Goal: Navigation & Orientation: Find specific page/section

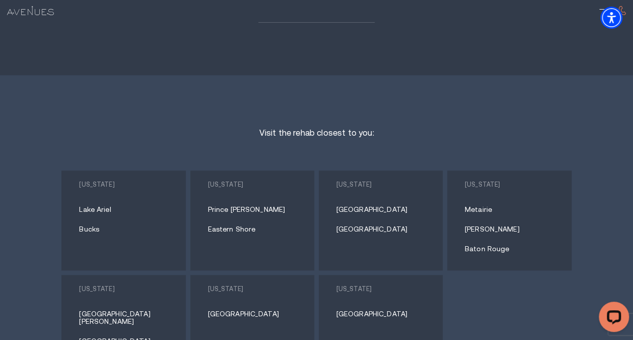
scroll to position [4182, 0]
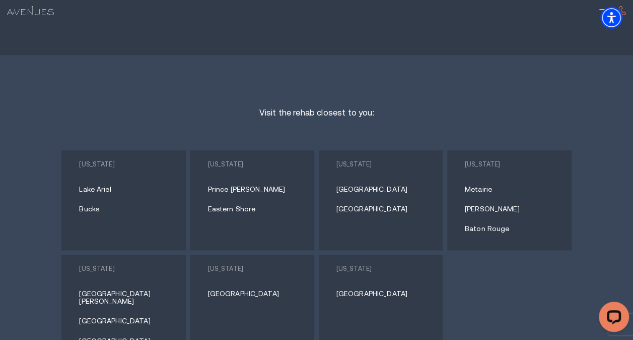
click at [110, 185] on link "Lake Ariel" at bounding box center [127, 189] width 96 height 8
click at [97, 205] on link "Bucks" at bounding box center [127, 209] width 96 height 8
click at [238, 185] on link "Prince [PERSON_NAME]" at bounding box center [256, 189] width 96 height 8
click at [231, 205] on link "Eastern Shore" at bounding box center [256, 209] width 96 height 8
click at [359, 185] on link "[GEOGRAPHIC_DATA]" at bounding box center [385, 189] width 96 height 8
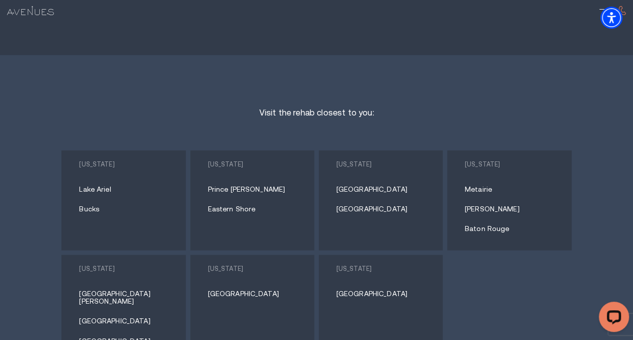
click at [348, 205] on link "[GEOGRAPHIC_DATA]" at bounding box center [385, 209] width 96 height 8
click at [486, 185] on link "Metairie" at bounding box center [513, 189] width 96 height 8
click at [478, 205] on link "[PERSON_NAME]" at bounding box center [513, 209] width 96 height 8
click at [481, 225] on link "Baton Rouge" at bounding box center [513, 229] width 96 height 8
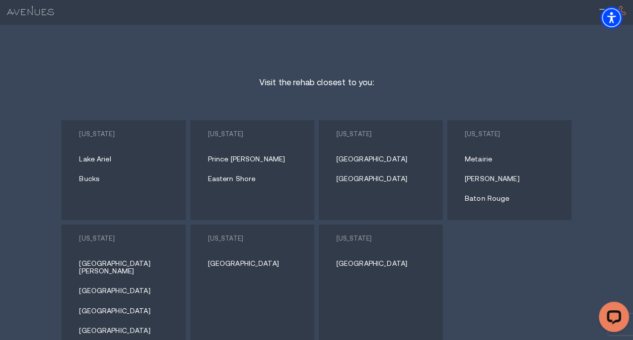
scroll to position [4232, 0]
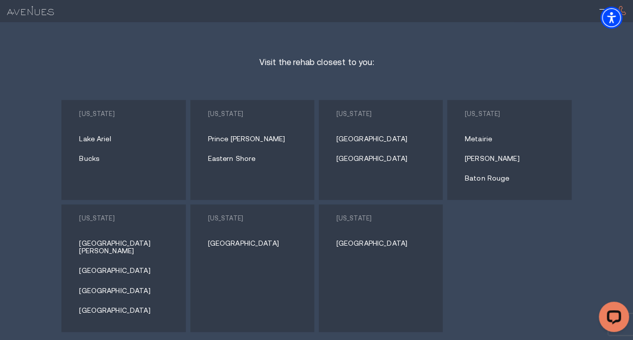
click at [87, 239] on link "[GEOGRAPHIC_DATA][PERSON_NAME]" at bounding box center [127, 247] width 96 height 16
click at [93, 267] on link "[GEOGRAPHIC_DATA]" at bounding box center [127, 271] width 96 height 8
click at [93, 287] on link "[GEOGRAPHIC_DATA]" at bounding box center [127, 291] width 96 height 8
click at [106, 287] on link "[GEOGRAPHIC_DATA]" at bounding box center [127, 291] width 96 height 8
click at [99, 306] on link "[GEOGRAPHIC_DATA]" at bounding box center [127, 310] width 96 height 8
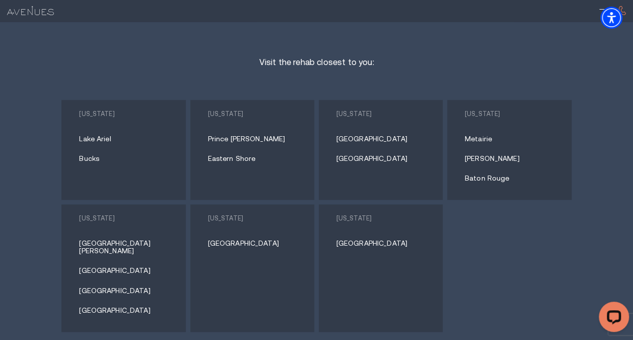
click at [221, 239] on link "[GEOGRAPHIC_DATA]" at bounding box center [256, 243] width 96 height 8
click at [347, 239] on link "[GEOGRAPHIC_DATA]" at bounding box center [385, 243] width 96 height 8
